Goal: Understand process/instructions

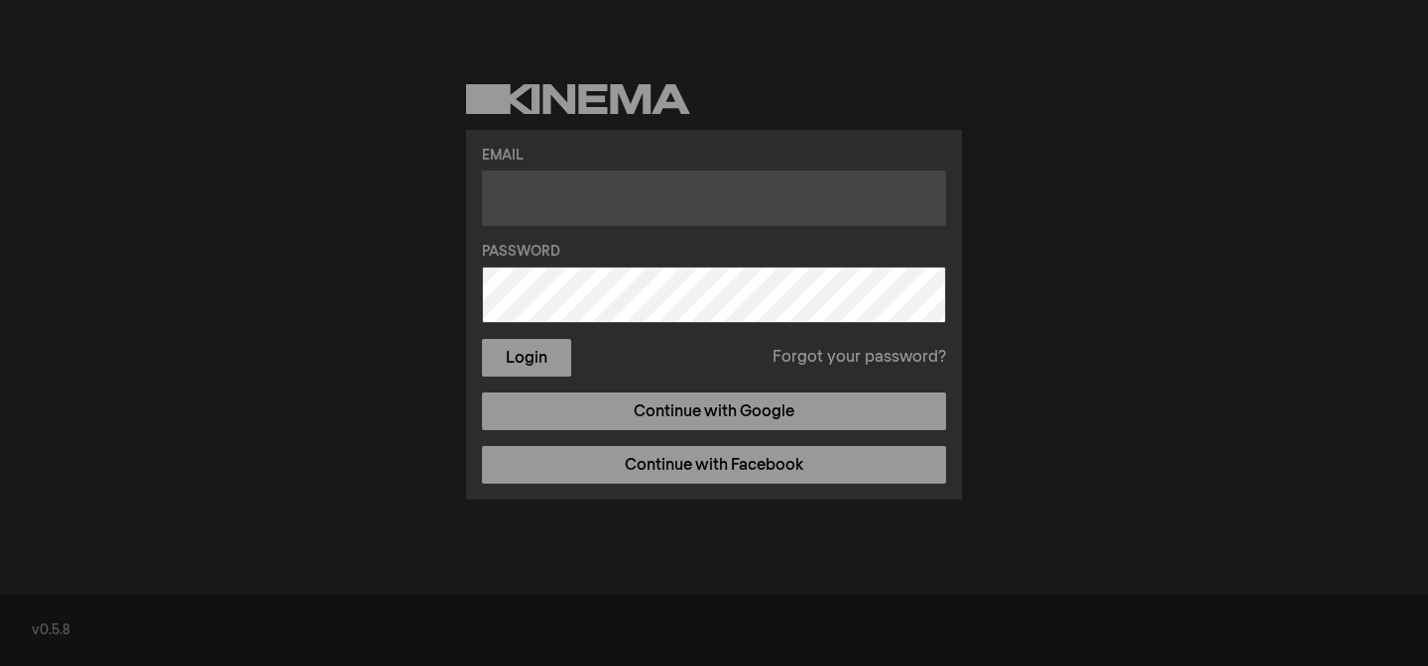
click at [644, 210] on input "text" at bounding box center [714, 199] width 464 height 56
type input "[PERSON_NAME][EMAIL_ADDRESS][DOMAIN_NAME]"
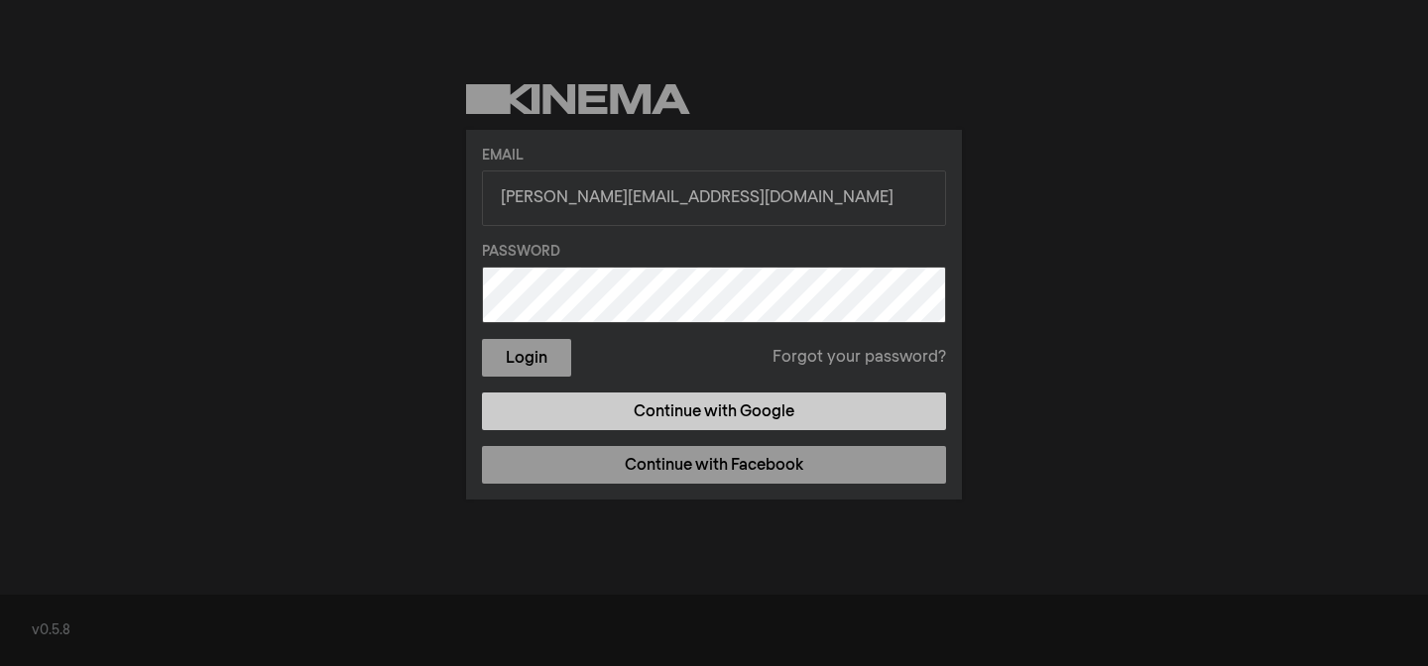
click at [629, 410] on link "Continue with Google" at bounding box center [714, 412] width 464 height 38
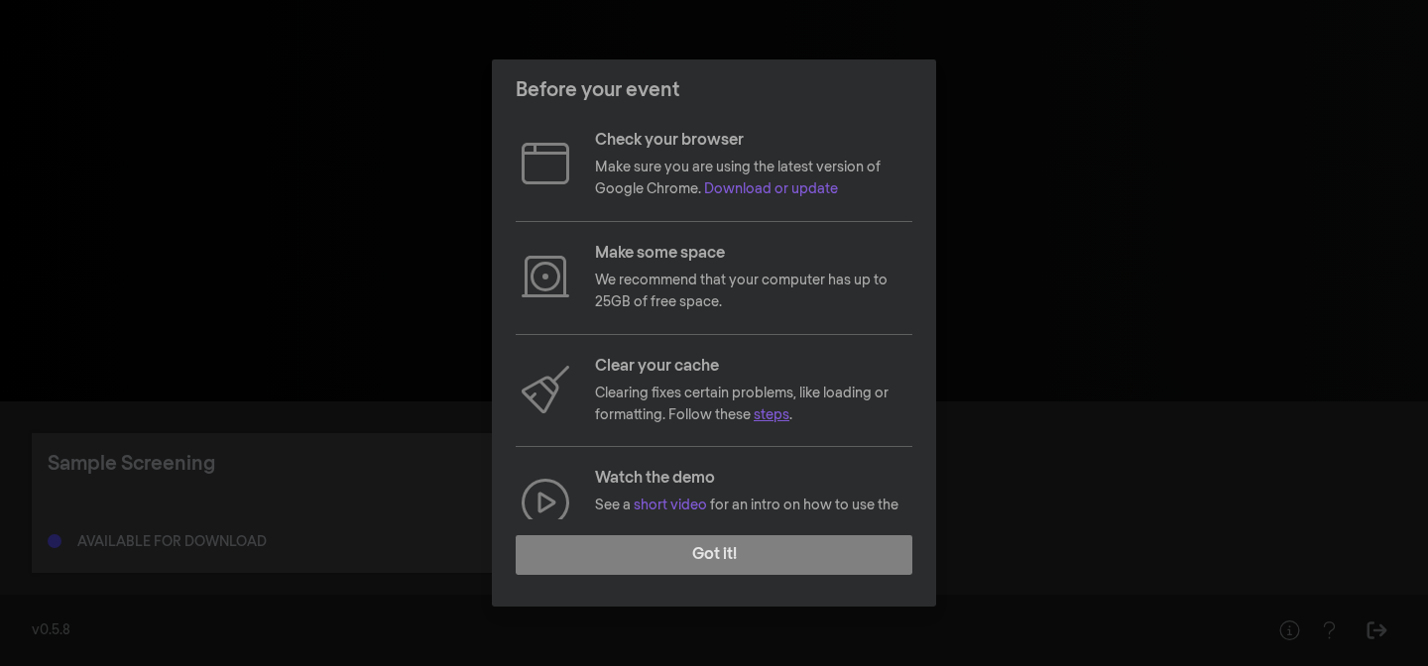
click at [762, 417] on link "steps" at bounding box center [772, 416] width 36 height 14
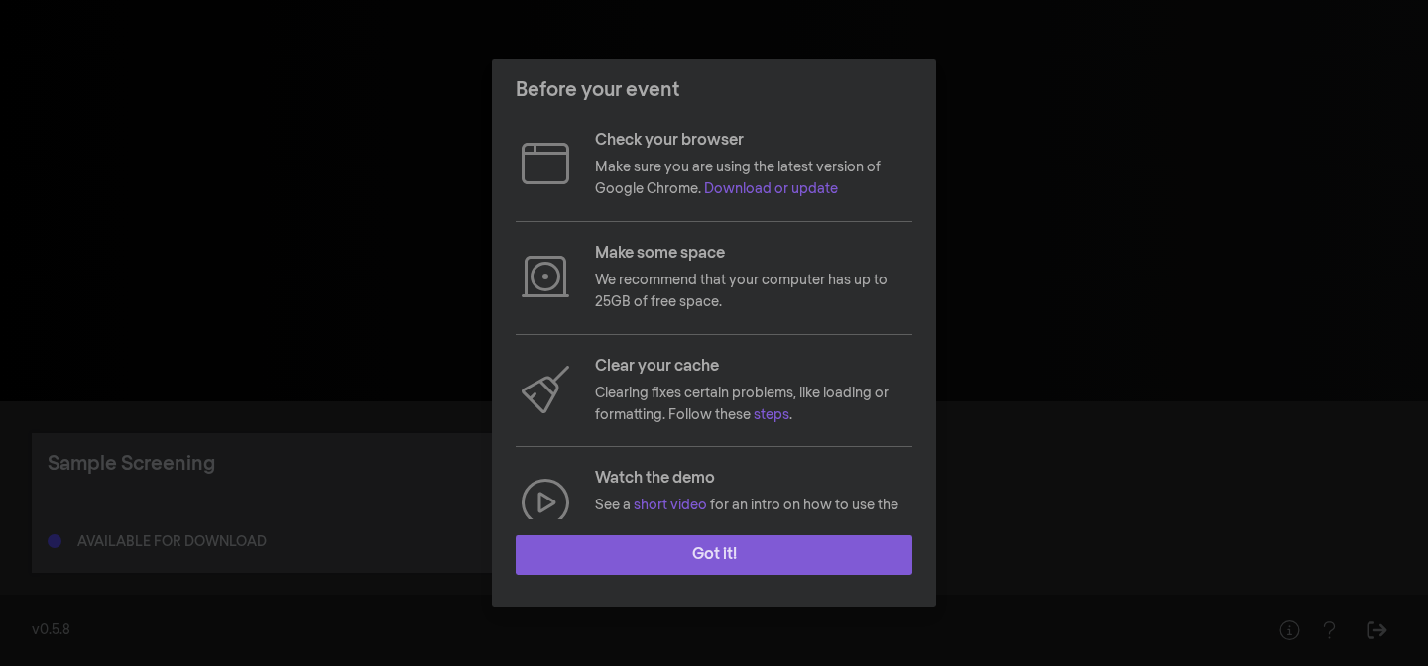
click at [662, 554] on button "Got it!" at bounding box center [714, 555] width 397 height 40
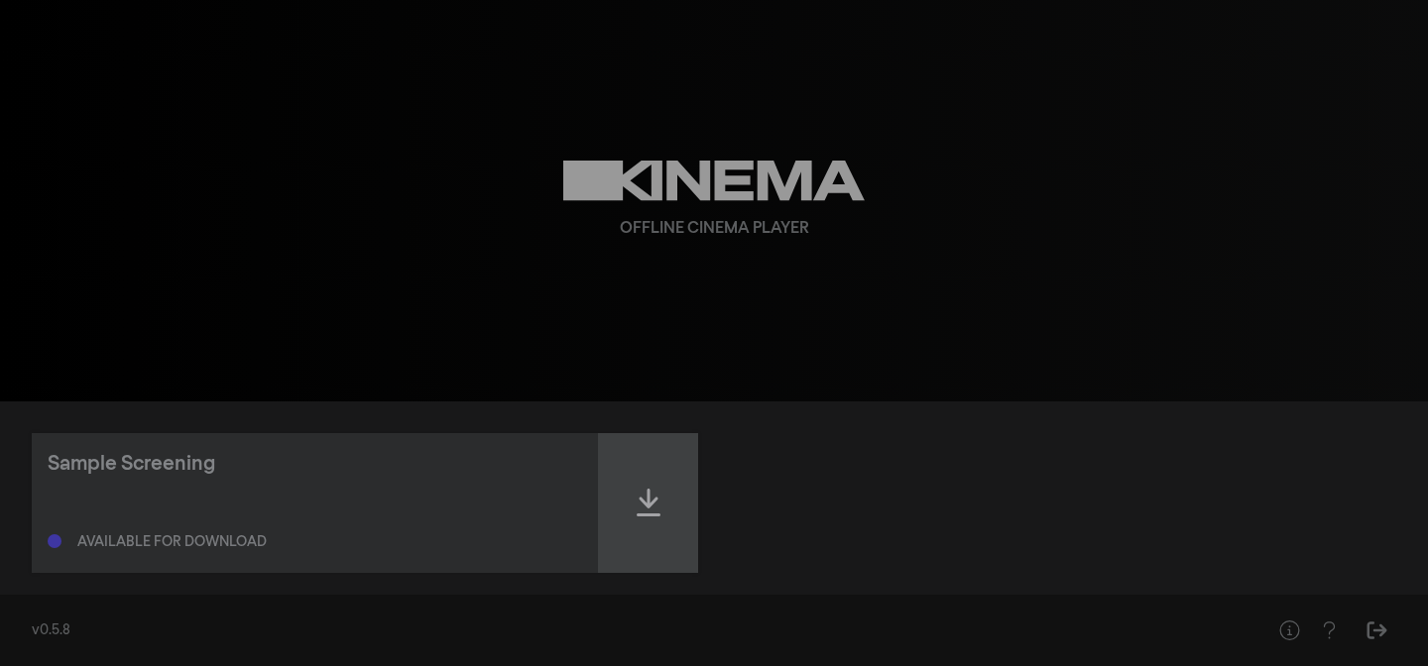
click at [646, 510] on icon at bounding box center [649, 503] width 24 height 32
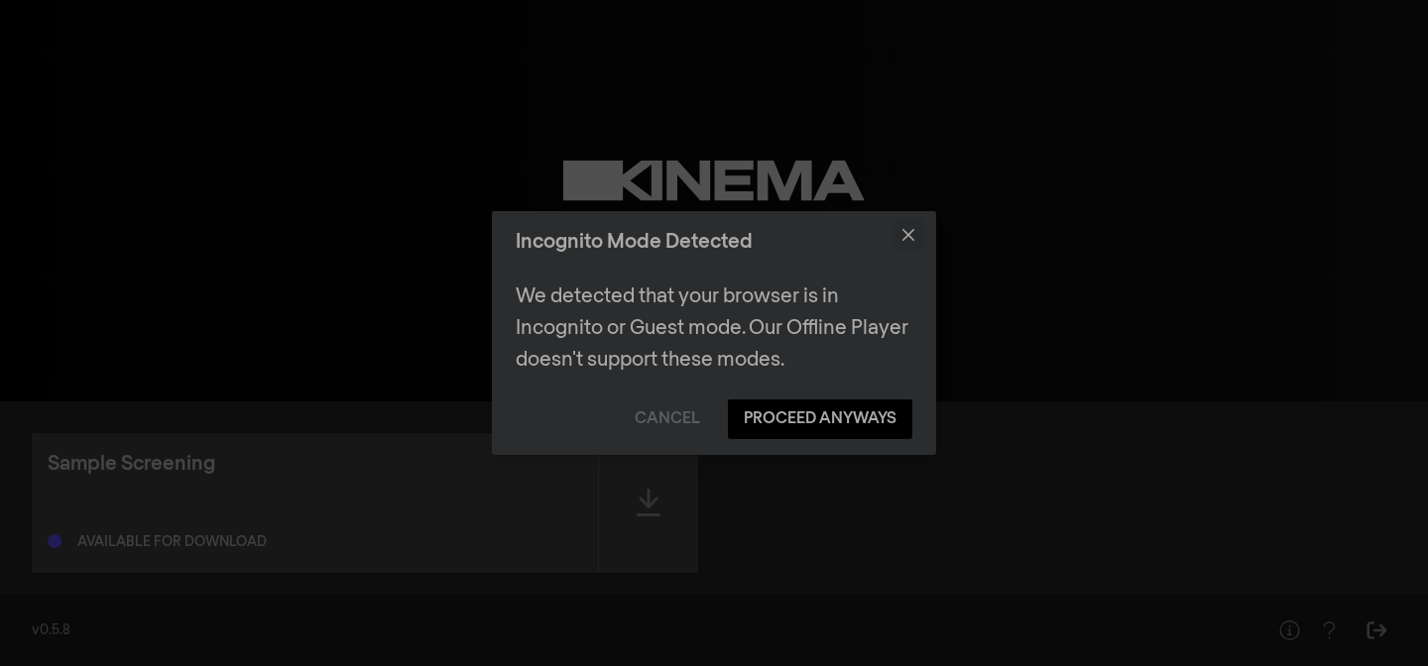
click at [904, 233] on icon "Close" at bounding box center [908, 235] width 12 height 12
